Goal: Understand process/instructions: Learn about a topic

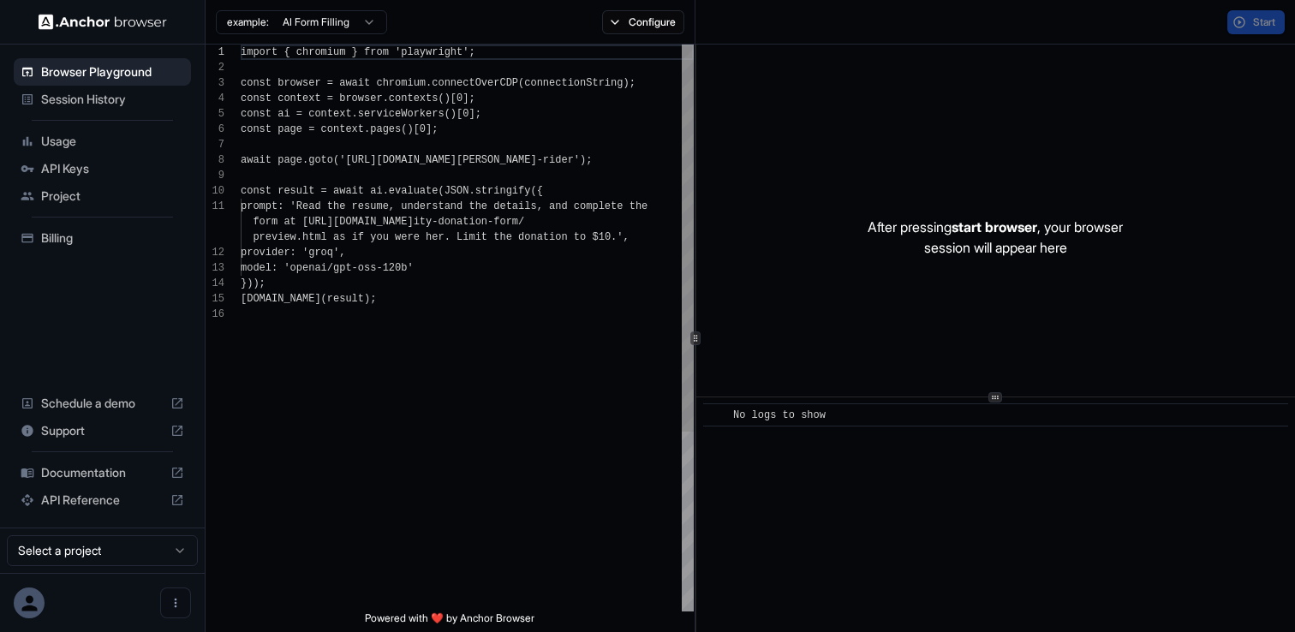
scroll to position [154, 0]
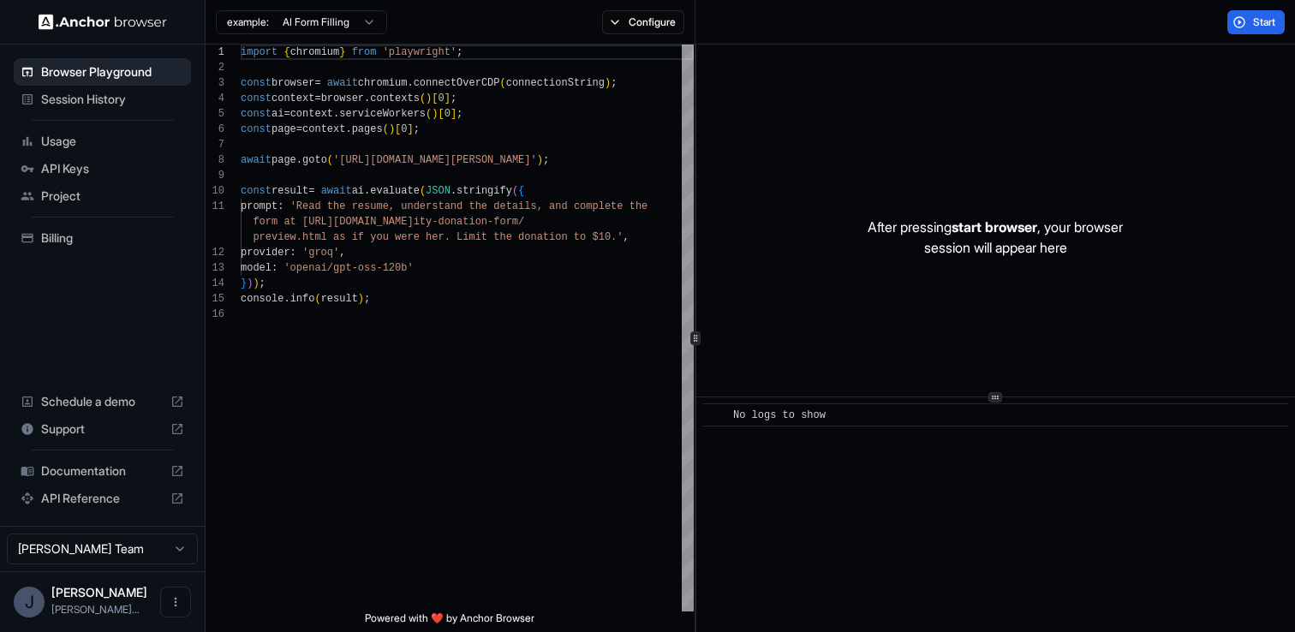
click at [328, 37] on div "example: AI Form Filling Configure" at bounding box center [451, 22] width 490 height 45
click at [337, 33] on html "Browser Playground Session History Usage API Keys Project Billing Schedule a de…" at bounding box center [647, 316] width 1295 height 632
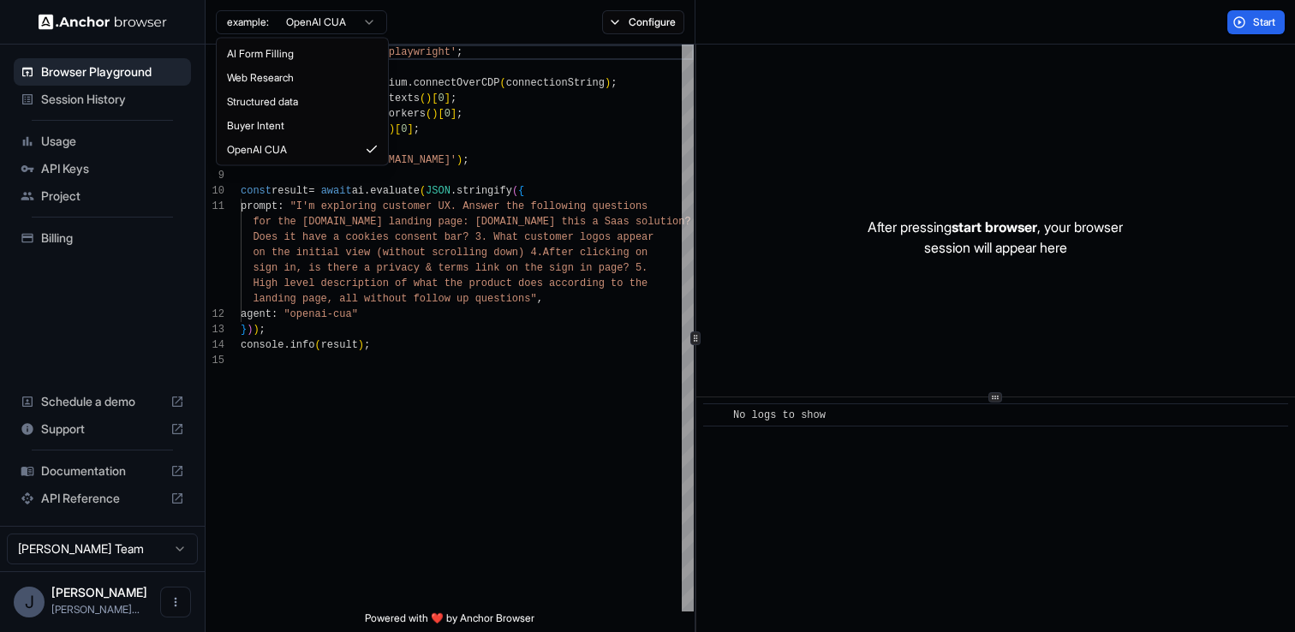
click at [324, 21] on html "Browser Playground Session History Usage API Keys Project Billing Schedule a de…" at bounding box center [647, 316] width 1295 height 632
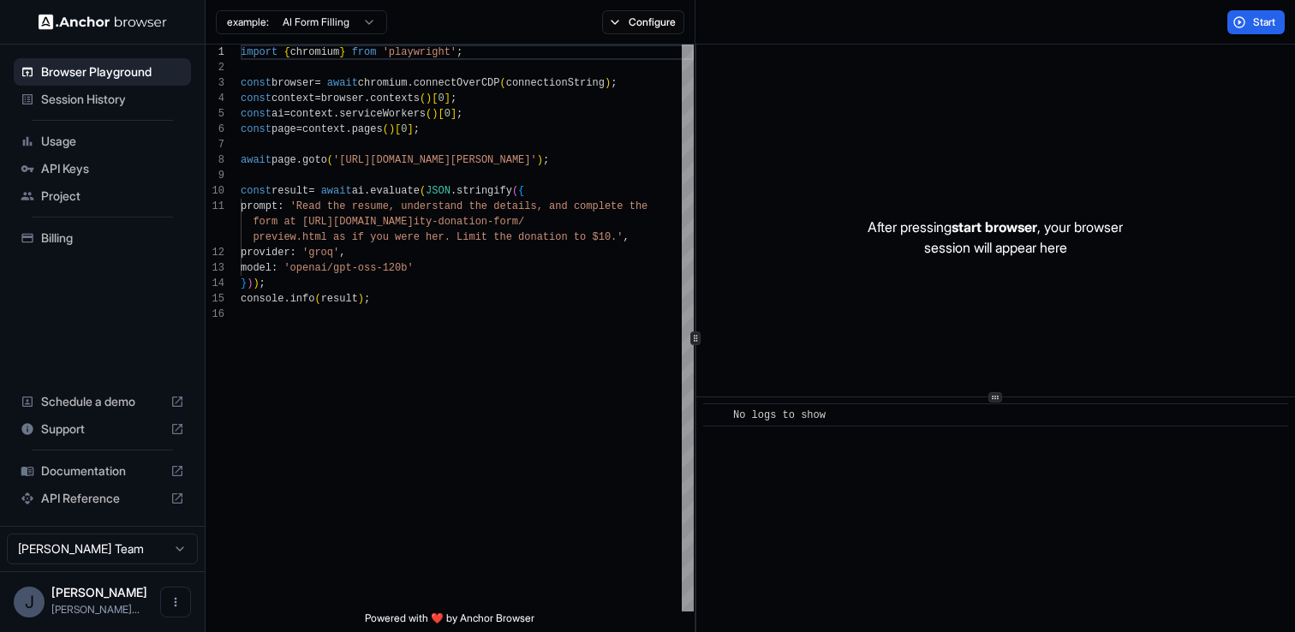
click at [334, 28] on html "Browser Playground Session History Usage API Keys Project Billing Schedule a de…" at bounding box center [647, 316] width 1295 height 632
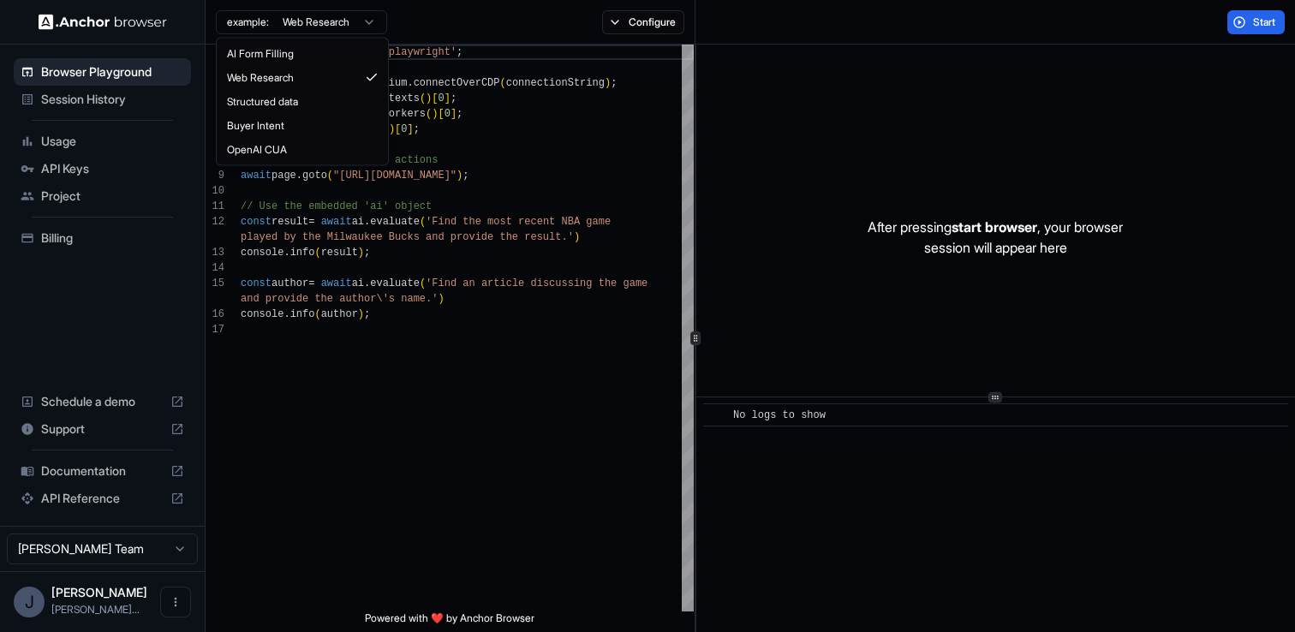
click at [353, 24] on html "Browser Playground Session History Usage API Keys Project Billing Schedule a de…" at bounding box center [647, 316] width 1295 height 632
type textarea "**********"
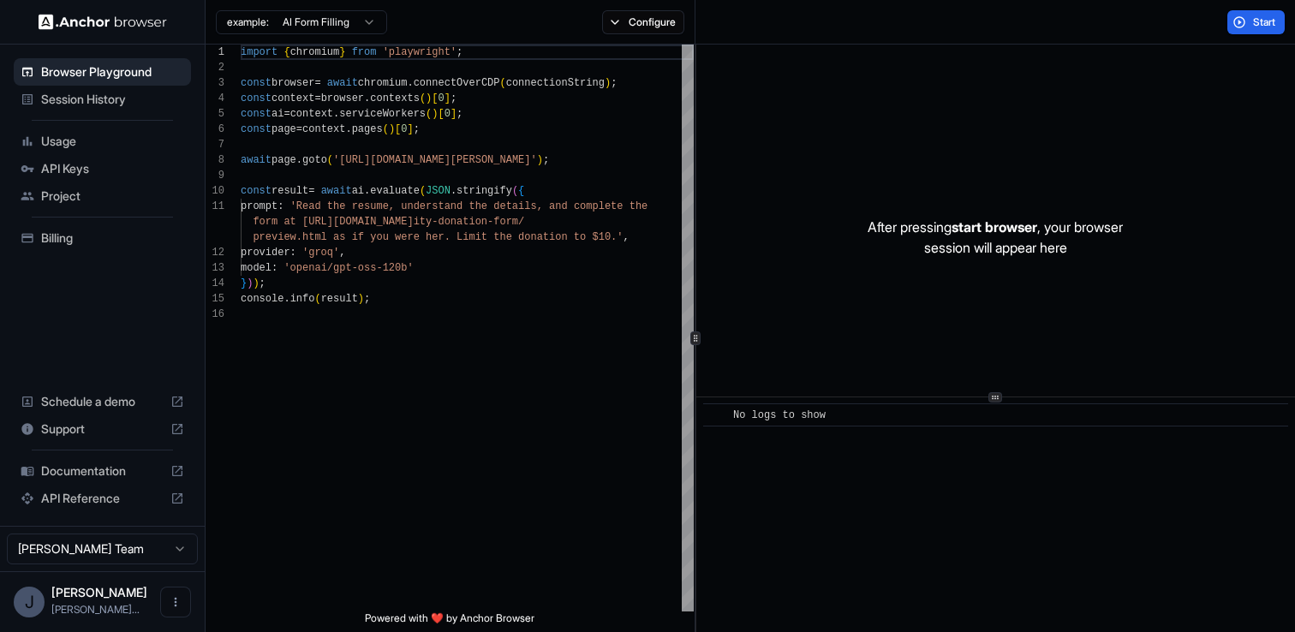
click at [150, 503] on span "API Reference" at bounding box center [102, 498] width 122 height 17
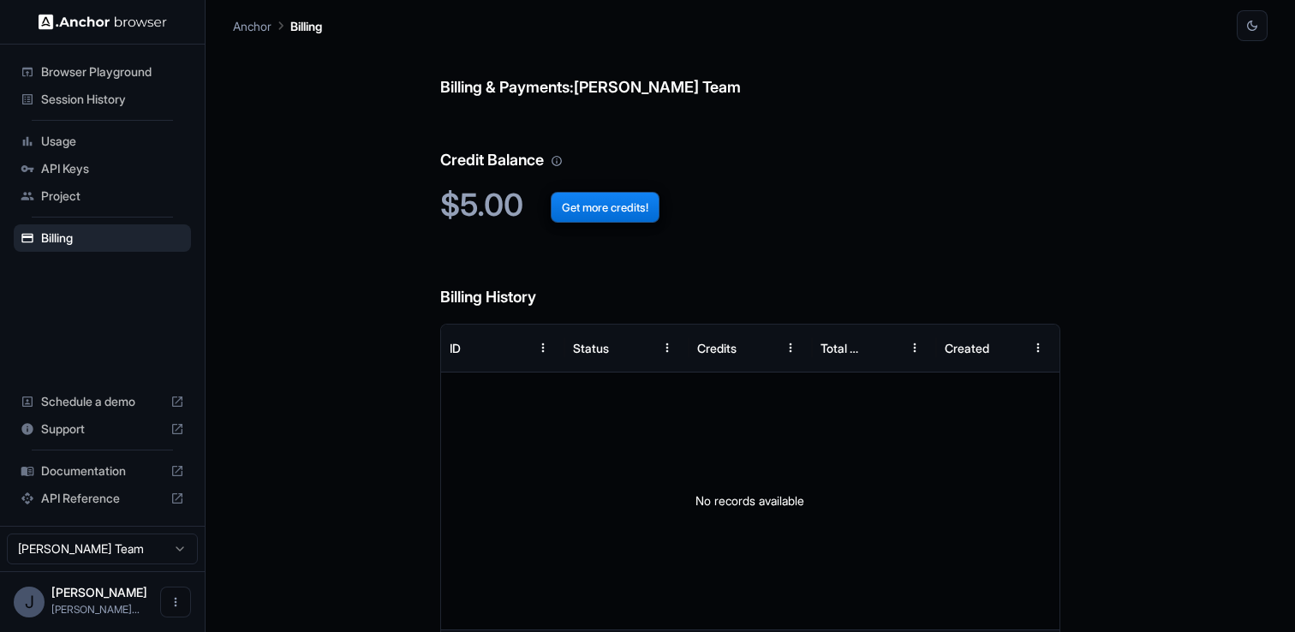
click at [140, 18] on img at bounding box center [103, 22] width 128 height 16
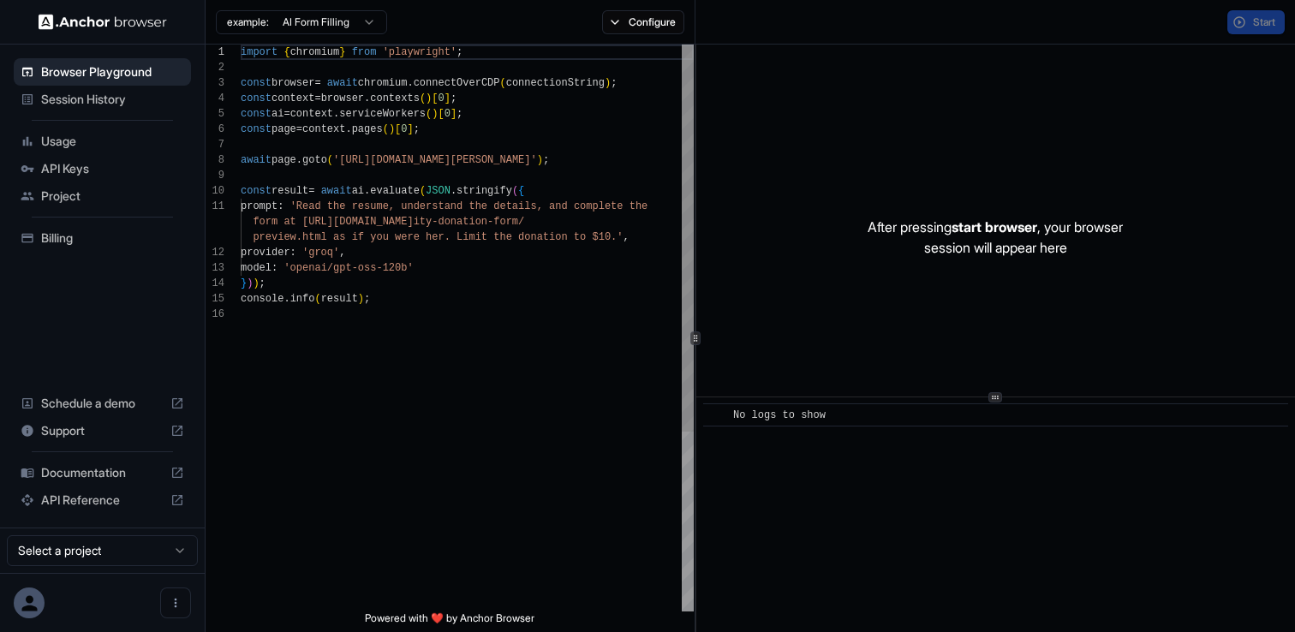
scroll to position [154, 0]
click at [171, 599] on icon "Open menu" at bounding box center [176, 602] width 14 height 14
click at [248, 494] on div at bounding box center [647, 316] width 1295 height 632
